Goal: Navigation & Orientation: Find specific page/section

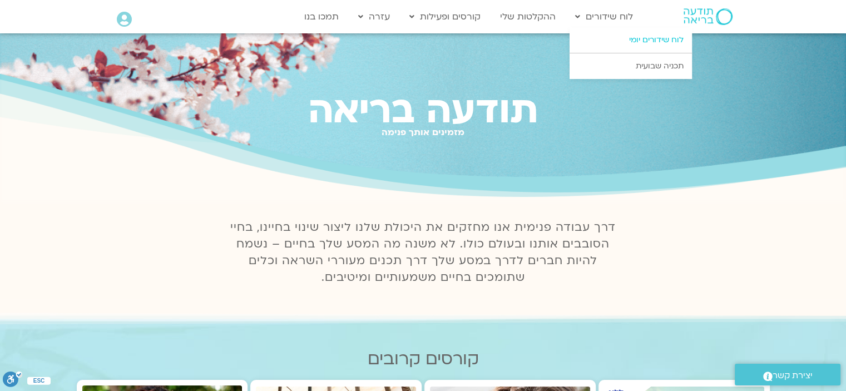
click at [650, 39] on link "לוח שידורים יומי" at bounding box center [631, 40] width 122 height 26
